Goal: Communication & Community: Answer question/provide support

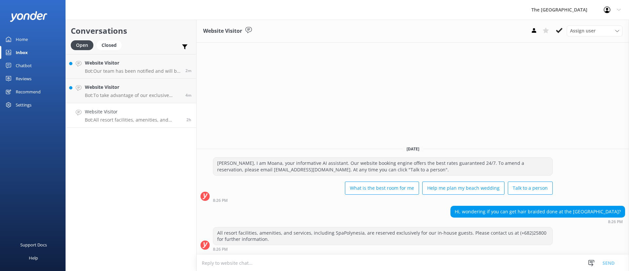
click at [154, 111] on h4 "Website Visitor" at bounding box center [133, 111] width 97 height 7
click at [137, 86] on h4 "Website Visitor" at bounding box center [133, 87] width 96 height 7
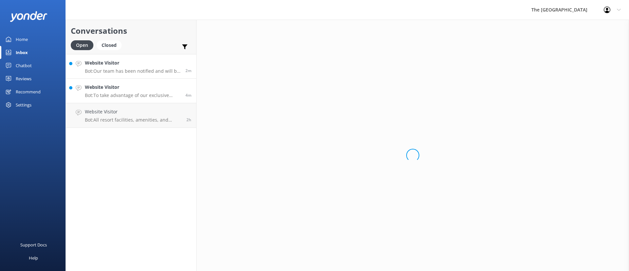
click at [126, 65] on h4 "Website Visitor" at bounding box center [133, 62] width 96 height 7
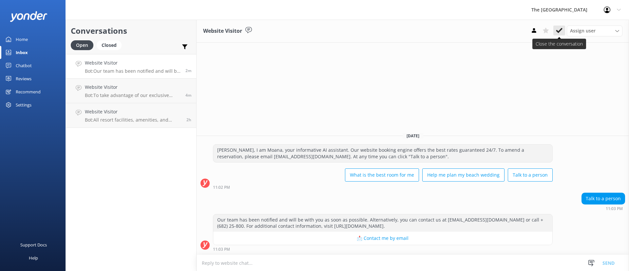
click at [557, 32] on icon at bounding box center [559, 30] width 7 height 7
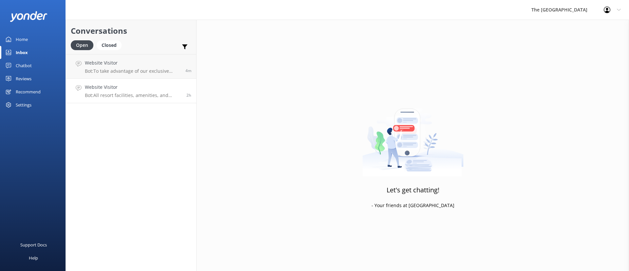
click at [166, 89] on h4 "Website Visitor" at bounding box center [133, 87] width 97 height 7
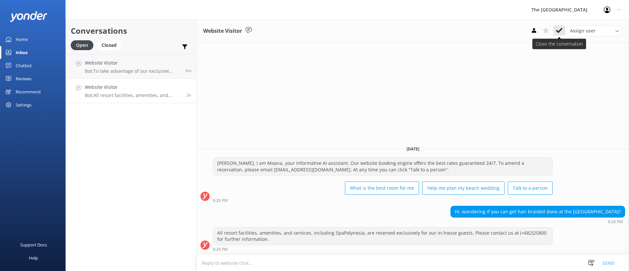
click at [555, 28] on button at bounding box center [559, 31] width 12 height 10
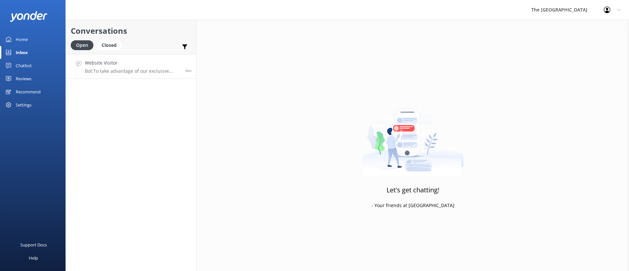
click at [127, 74] on p "Bot: To take advantage of our exclusive offers, including the winter sale promo…" at bounding box center [133, 71] width 96 height 6
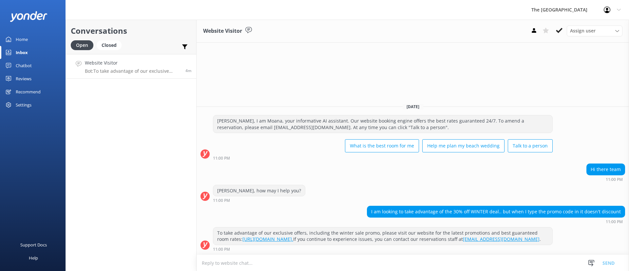
click at [306, 170] on div "Hi there team 11:00 PM" at bounding box center [413, 172] width 432 height 18
click at [355, 199] on div "[DATE] [PERSON_NAME], I am Moana, your informative AI assistant. Our website bo…" at bounding box center [413, 176] width 432 height 157
click at [135, 158] on div "Conversations Open Closed Important Assigned to me Unassigned Website Visitor B…" at bounding box center [131, 145] width 131 height 251
click at [129, 70] on p "Bot: Thanks for your response, we'll get back to you as soon as we can during o…" at bounding box center [131, 71] width 93 height 6
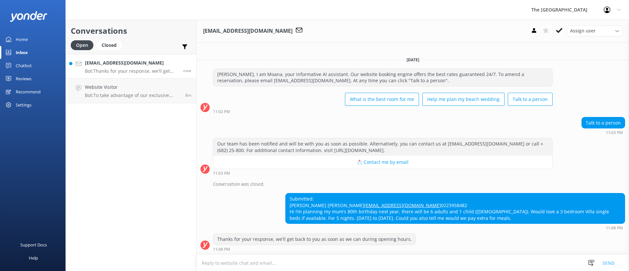
scroll to position [4, 0]
click at [337, 267] on textarea at bounding box center [413, 263] width 432 height 16
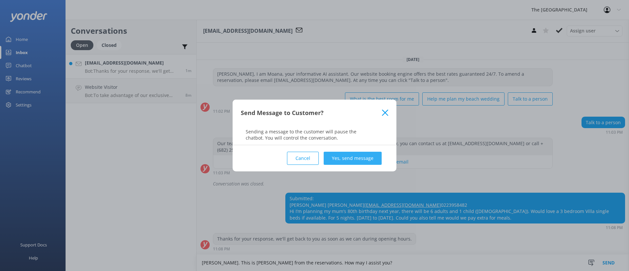
type textarea "[PERSON_NAME]. This is [PERSON_NAME] from the reservations. How may I assist yo…"
click at [344, 154] on button "Yes, send message" at bounding box center [353, 158] width 58 height 13
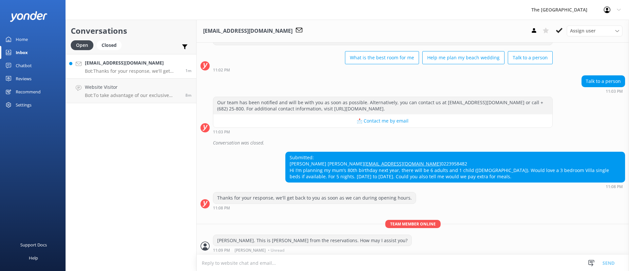
scroll to position [47, 0]
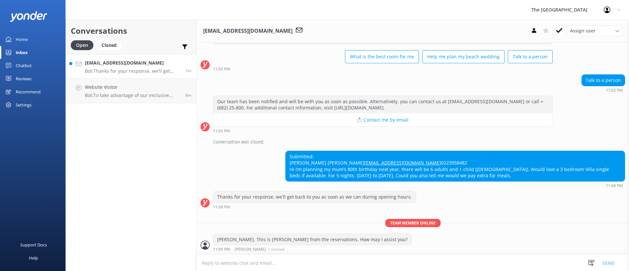
click at [526, 173] on div "Submitted: [PERSON_NAME] [PERSON_NAME] [EMAIL_ADDRESS][DOMAIN_NAME] 0223958482 …" at bounding box center [455, 166] width 339 height 30
drag, startPoint x: 529, startPoint y: 174, endPoint x: 495, endPoint y: 152, distance: 40.5
click at [495, 152] on div "Submitted: [PERSON_NAME] [PERSON_NAME] [EMAIL_ADDRESS][DOMAIN_NAME] 0223958482 …" at bounding box center [455, 166] width 339 height 30
click at [489, 151] on div "Submitted: [PERSON_NAME] [PERSON_NAME] [EMAIL_ADDRESS][DOMAIN_NAME] 0223958482 …" at bounding box center [455, 166] width 339 height 30
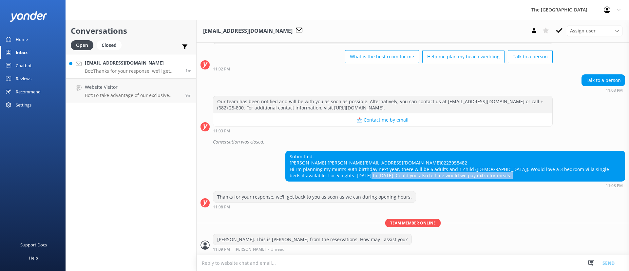
drag, startPoint x: 287, startPoint y: 182, endPoint x: 345, endPoint y: 177, distance: 57.6
click at [344, 177] on div "Submitted: [PERSON_NAME] [PERSON_NAME] [EMAIL_ADDRESS][DOMAIN_NAME] 0223958482 …" at bounding box center [455, 169] width 340 height 37
drag, startPoint x: 410, startPoint y: 180, endPoint x: 437, endPoint y: 177, distance: 27.7
click at [410, 180] on div "Submitted: [PERSON_NAME] [PERSON_NAME] [EMAIL_ADDRESS][DOMAIN_NAME] 0223958482 …" at bounding box center [455, 166] width 339 height 30
click at [518, 178] on div "Submitted: [PERSON_NAME] [PERSON_NAME] [EMAIL_ADDRESS][DOMAIN_NAME] 0223958482 …" at bounding box center [455, 166] width 339 height 30
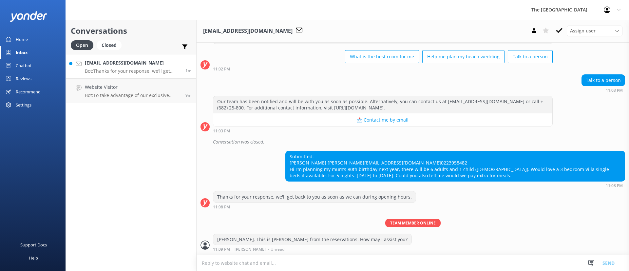
click at [485, 151] on div "Submitted: [PERSON_NAME] [PERSON_NAME] [EMAIL_ADDRESS][DOMAIN_NAME] 0223958482 …" at bounding box center [455, 166] width 339 height 30
click at [237, 175] on div "Submitted: [PERSON_NAME] [PERSON_NAME] [EMAIL_ADDRESS][DOMAIN_NAME] 0223958482 …" at bounding box center [413, 169] width 432 height 37
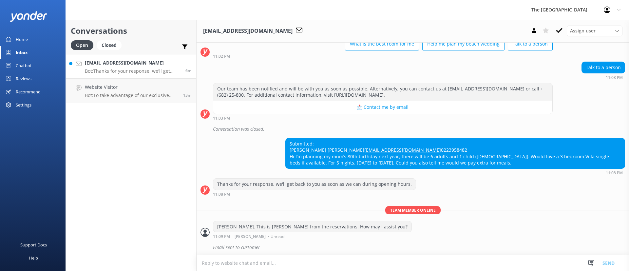
scroll to position [61, 0]
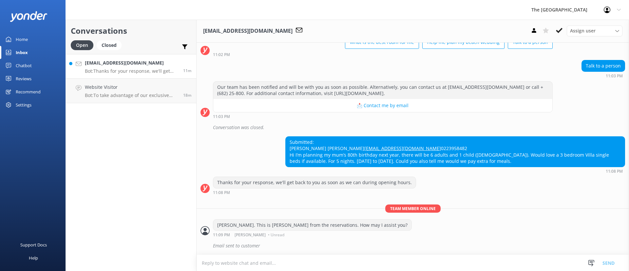
click at [140, 62] on h4 "[EMAIL_ADDRESS][DOMAIN_NAME]" at bounding box center [131, 62] width 93 height 7
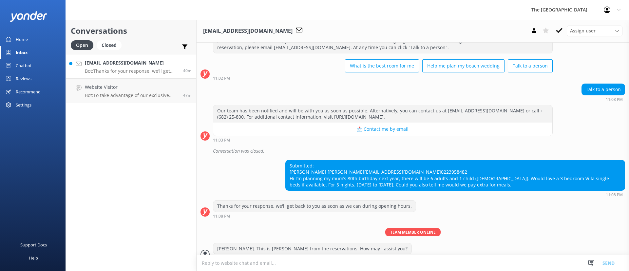
scroll to position [0, 0]
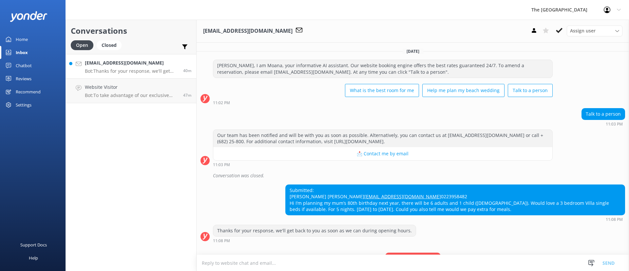
click at [147, 62] on h4 "[EMAIL_ADDRESS][DOMAIN_NAME]" at bounding box center [131, 62] width 93 height 7
click at [558, 29] on icon at bounding box center [559, 30] width 7 height 7
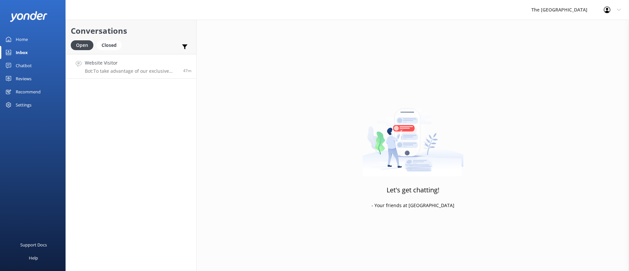
click at [137, 70] on p "Bot: To take advantage of our exclusive offers, including the winter sale promo…" at bounding box center [131, 71] width 93 height 6
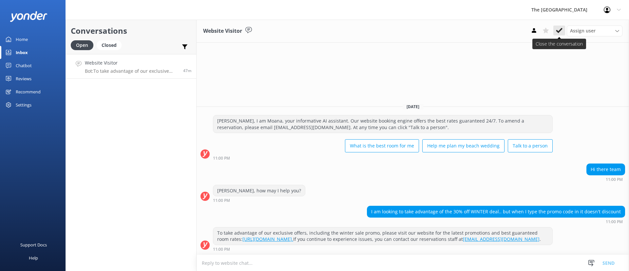
click at [554, 29] on button at bounding box center [559, 31] width 12 height 10
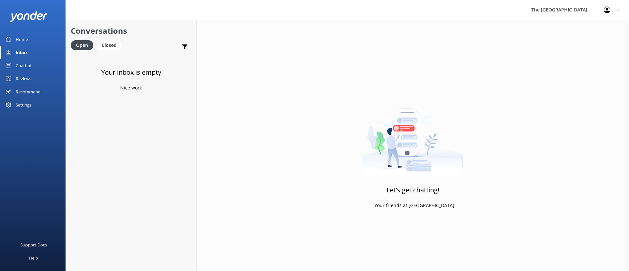
click at [140, 109] on div "Your inbox is empty Nice work" at bounding box center [131, 189] width 130 height 271
